Goal: Information Seeking & Learning: Learn about a topic

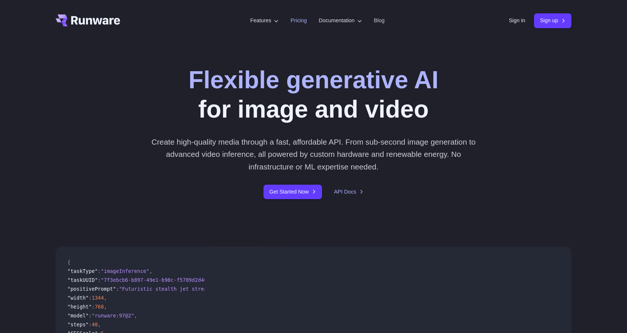
click at [292, 21] on link "Pricing" at bounding box center [298, 20] width 16 height 9
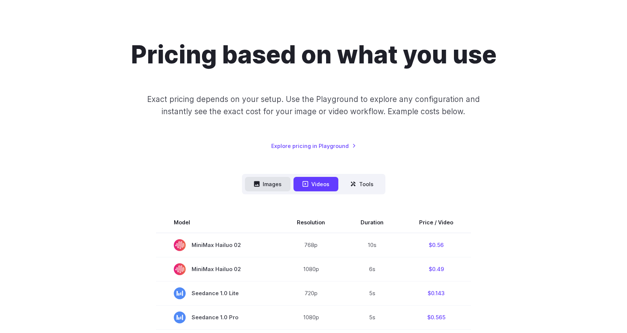
click at [276, 181] on button "Images" at bounding box center [268, 184] width 46 height 14
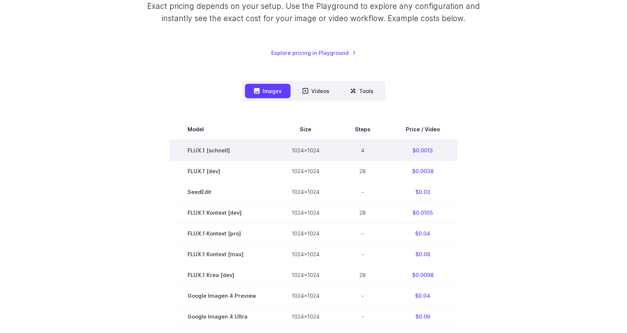
scroll to position [222, 0]
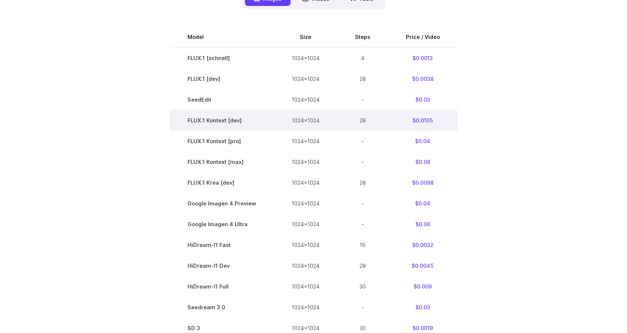
click at [360, 123] on td "28" at bounding box center [362, 120] width 51 height 21
click at [290, 124] on td "1024x1024" at bounding box center [305, 120] width 63 height 21
click at [292, 120] on td "1024x1024" at bounding box center [305, 120] width 63 height 21
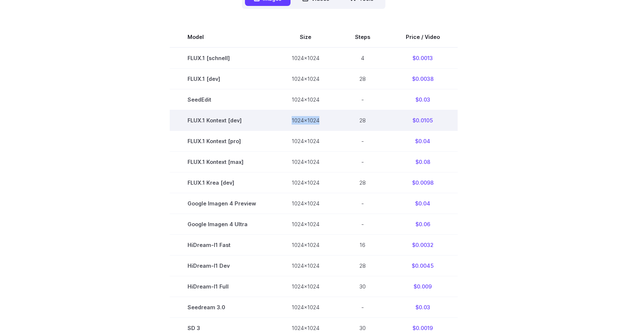
click at [292, 120] on td "1024x1024" at bounding box center [305, 120] width 63 height 21
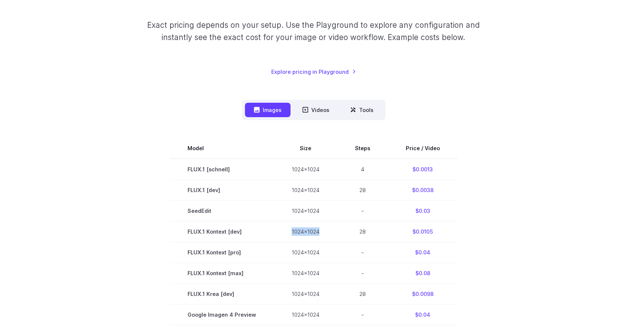
scroll to position [0, 0]
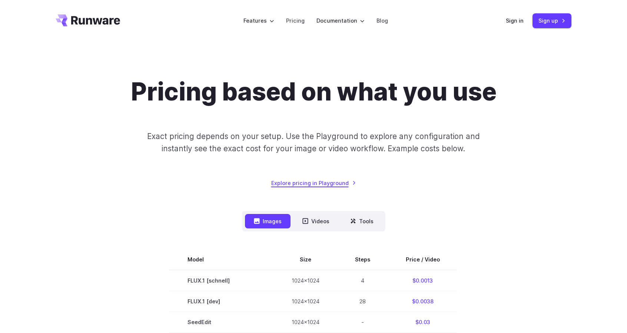
click at [320, 183] on link "Explore pricing in Playground" at bounding box center [313, 183] width 85 height 9
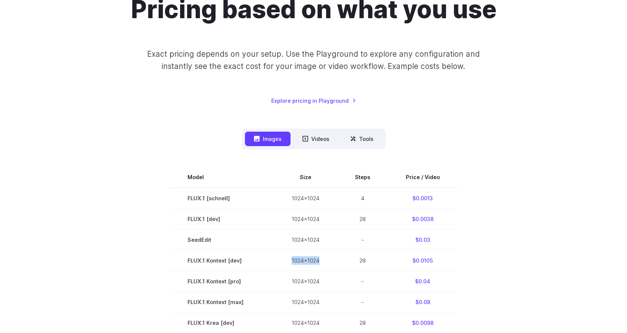
scroll to position [111, 0]
